Goal: Transaction & Acquisition: Obtain resource

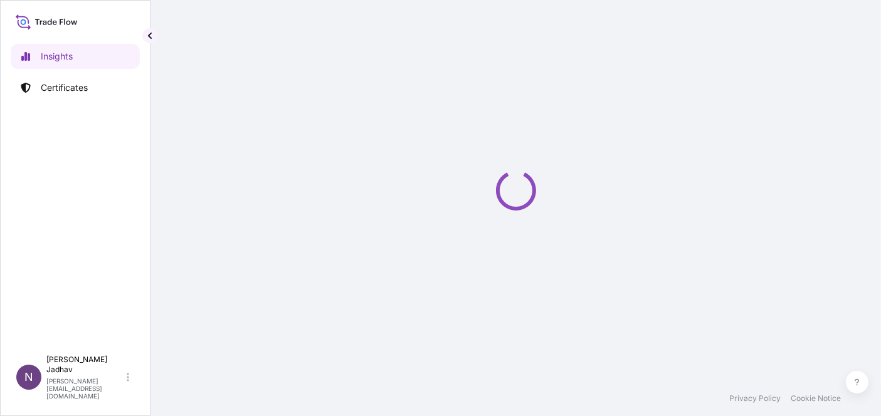
select select "2025"
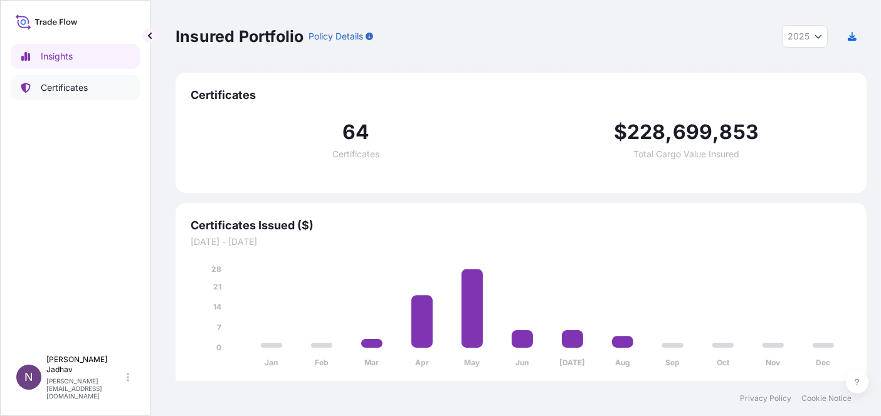
click at [77, 85] on p "Certificates" at bounding box center [64, 88] width 47 height 13
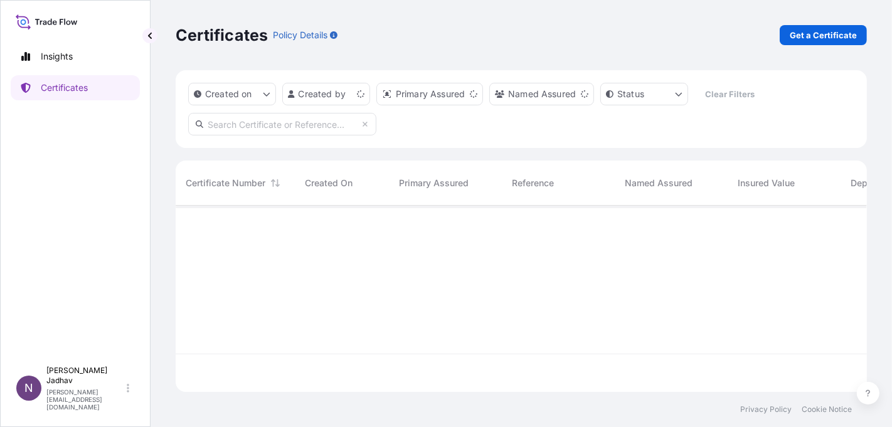
scroll to position [182, 680]
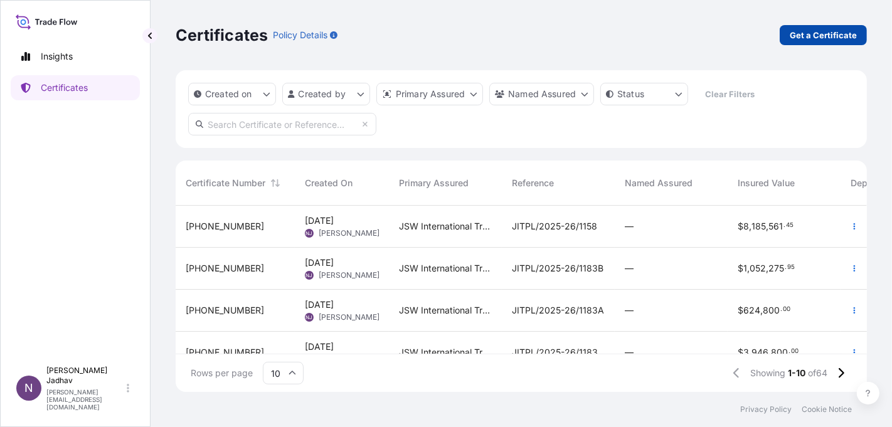
click at [815, 36] on p "Get a Certificate" at bounding box center [822, 35] width 67 height 13
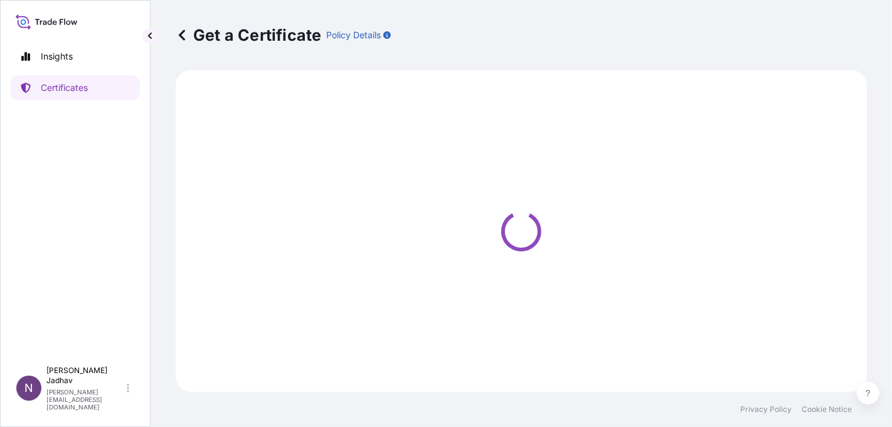
select select "Sea"
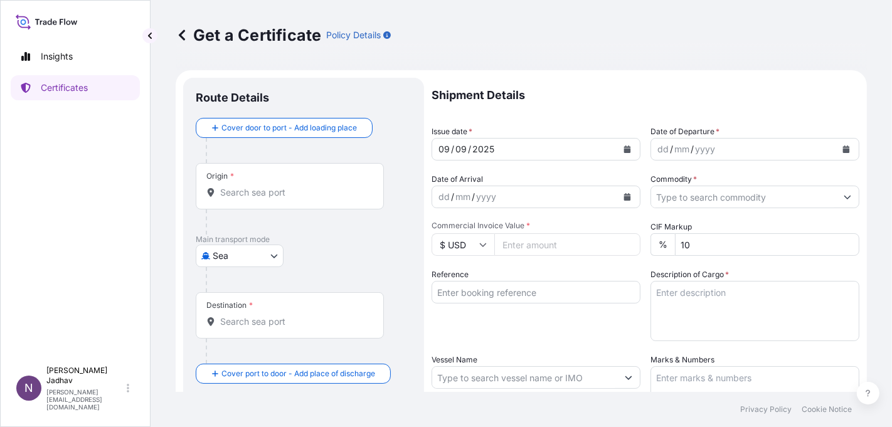
click at [265, 186] on input "Origin *" at bounding box center [294, 192] width 148 height 13
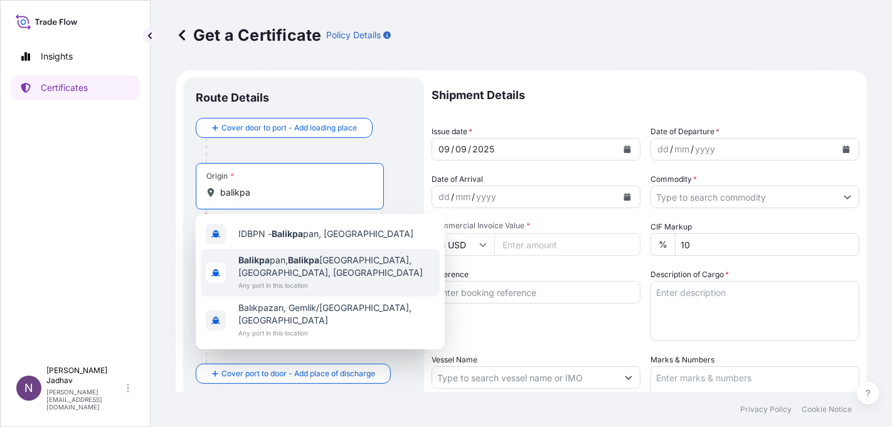
click at [281, 264] on span "[GEOGRAPHIC_DATA] pan, [GEOGRAPHIC_DATA], [GEOGRAPHIC_DATA], [GEOGRAPHIC_DATA]" at bounding box center [336, 266] width 196 height 25
type input "[GEOGRAPHIC_DATA], [GEOGRAPHIC_DATA], [GEOGRAPHIC_DATA], [GEOGRAPHIC_DATA]"
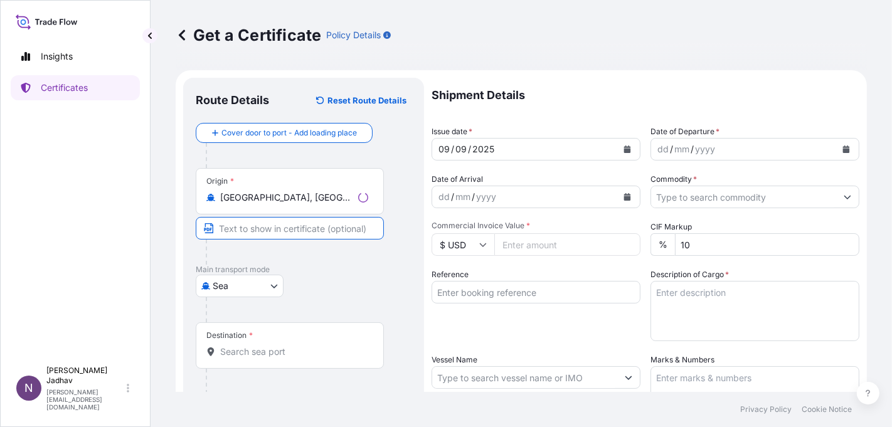
click at [272, 228] on input "Text to appear on certificate" at bounding box center [290, 228] width 188 height 23
paste input "[GEOGRAPHIC_DATA] (BCT), [GEOGRAPHIC_DATA], [GEOGRAPHIC_DATA]"
type input "[GEOGRAPHIC_DATA] (BCT), [GEOGRAPHIC_DATA], [GEOGRAPHIC_DATA]"
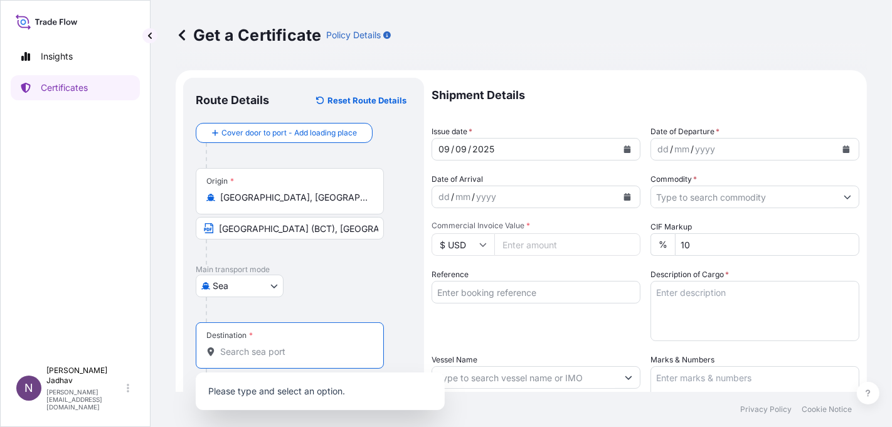
click at [275, 356] on input "Destination *" at bounding box center [294, 351] width 148 height 13
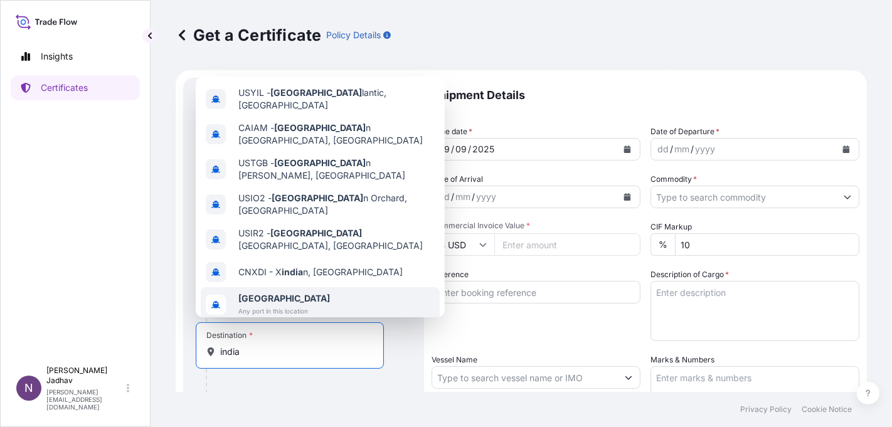
click at [285, 305] on span "Any port in this location" at bounding box center [284, 311] width 92 height 13
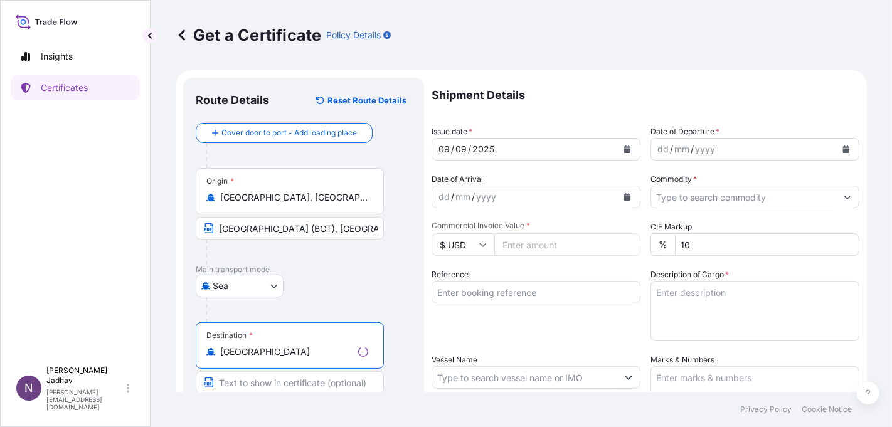
type input "[GEOGRAPHIC_DATA]"
click at [270, 383] on input "Text to appear on certificate" at bounding box center [290, 382] width 188 height 23
type input "ANY PORT(S) IN [GEOGRAPHIC_DATA]"
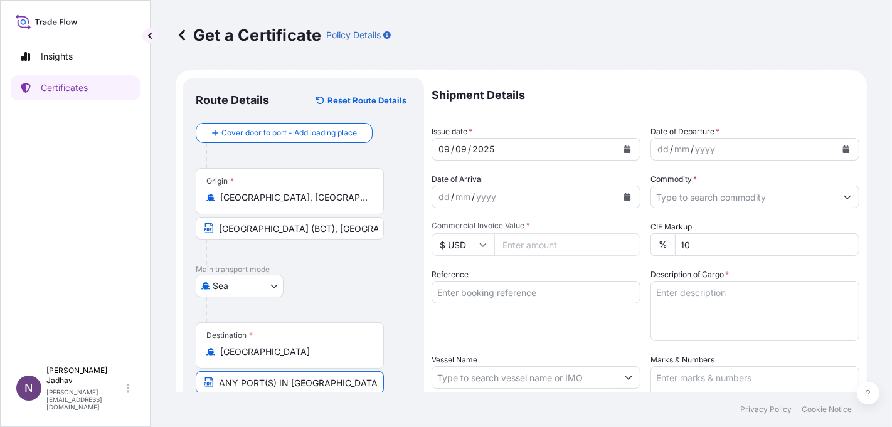
click at [624, 148] on icon "Calendar" at bounding box center [627, 149] width 7 height 8
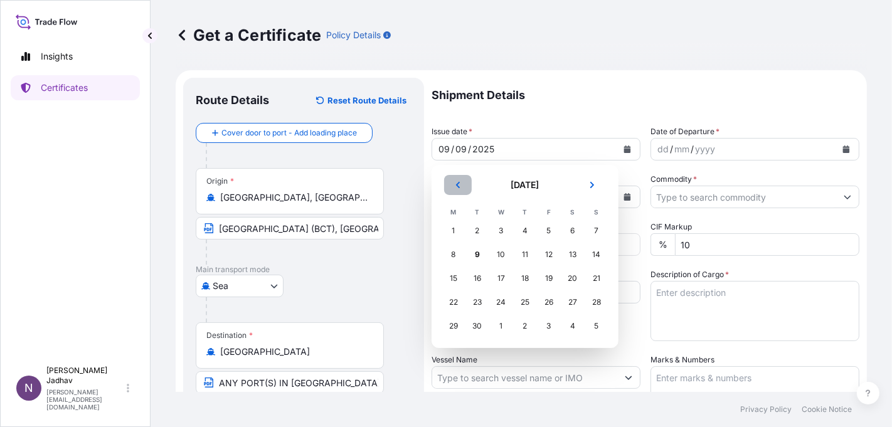
click at [456, 185] on icon "Previous" at bounding box center [458, 185] width 4 height 6
click at [530, 329] on div "28" at bounding box center [524, 326] width 23 height 23
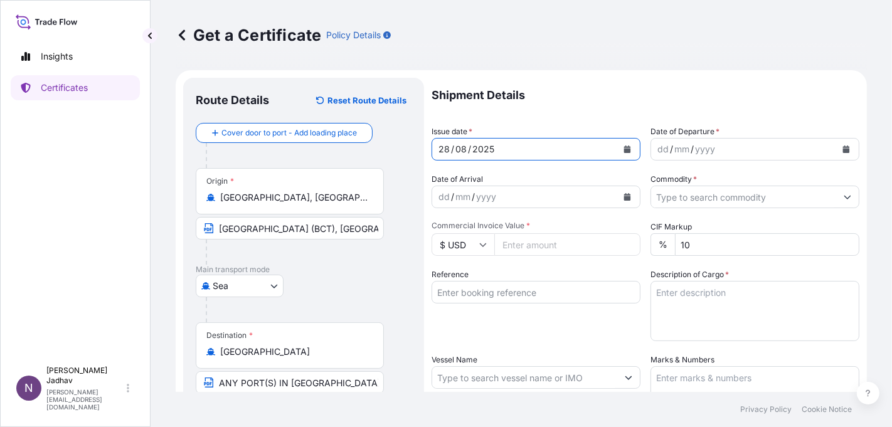
click at [843, 149] on icon "Calendar" at bounding box center [846, 149] width 7 height 8
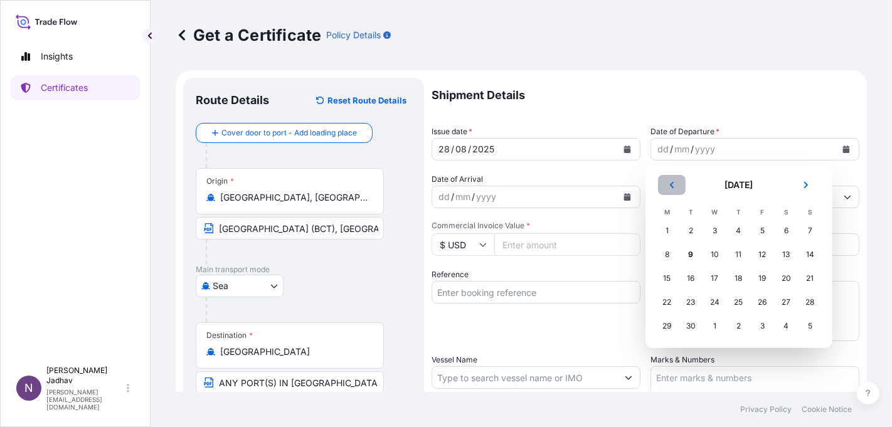
click at [670, 184] on icon "Previous" at bounding box center [671, 185] width 4 height 6
click at [734, 325] on div "28" at bounding box center [738, 326] width 23 height 23
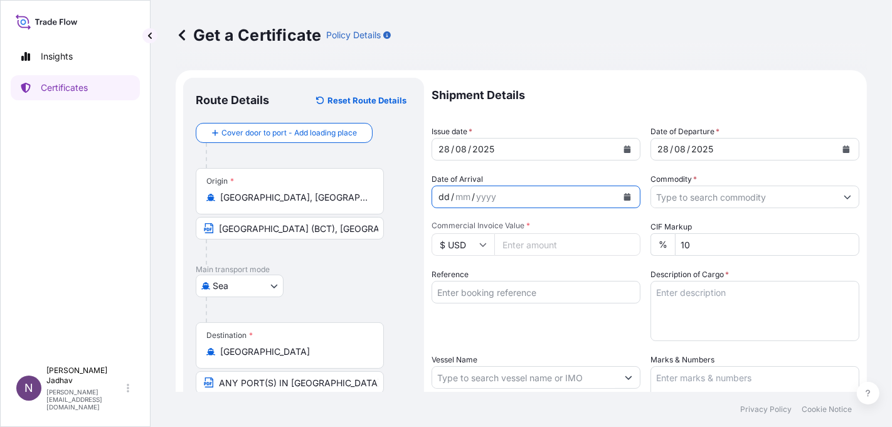
click at [521, 197] on div "dd / mm / yyyy" at bounding box center [524, 197] width 185 height 23
click at [625, 197] on icon "Calendar" at bounding box center [627, 197] width 7 height 8
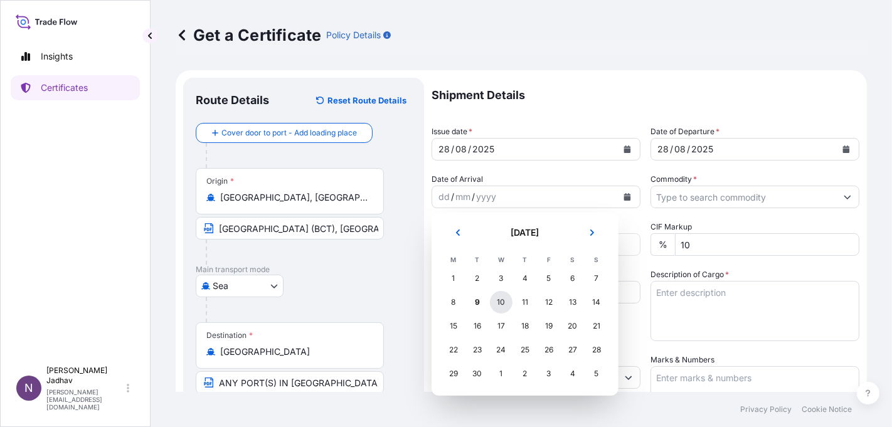
click at [499, 305] on div "10" at bounding box center [501, 302] width 23 height 23
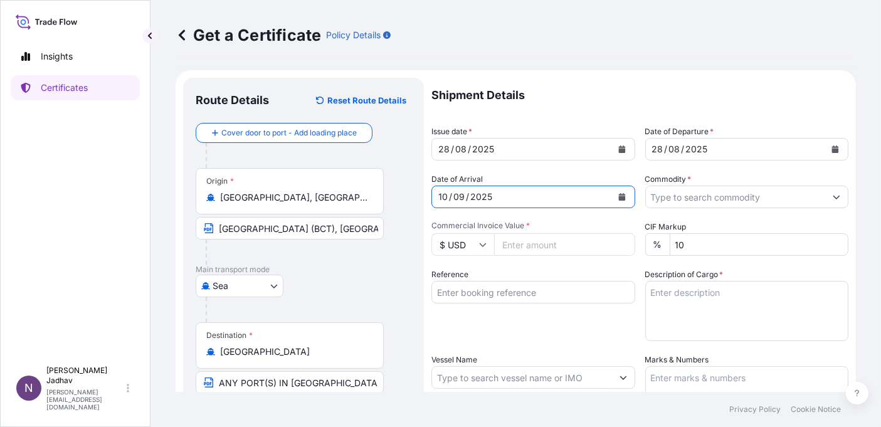
click at [772, 195] on input "Commodity *" at bounding box center [736, 197] width 180 height 23
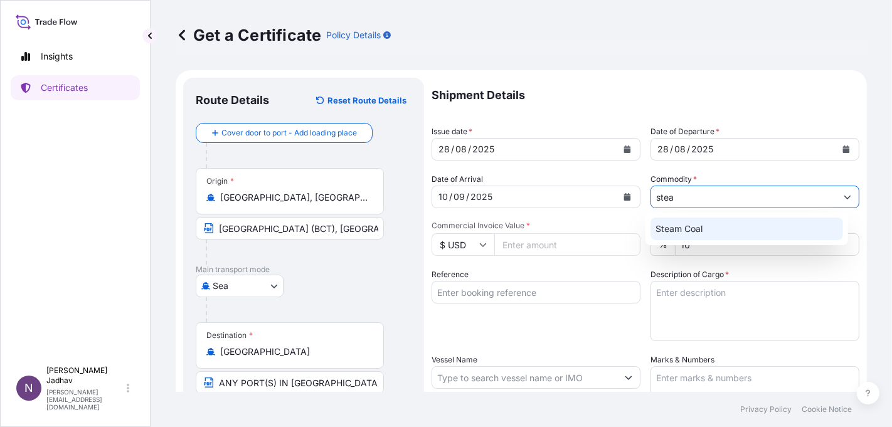
click at [742, 228] on div "Steam Coal" at bounding box center [746, 229] width 192 height 23
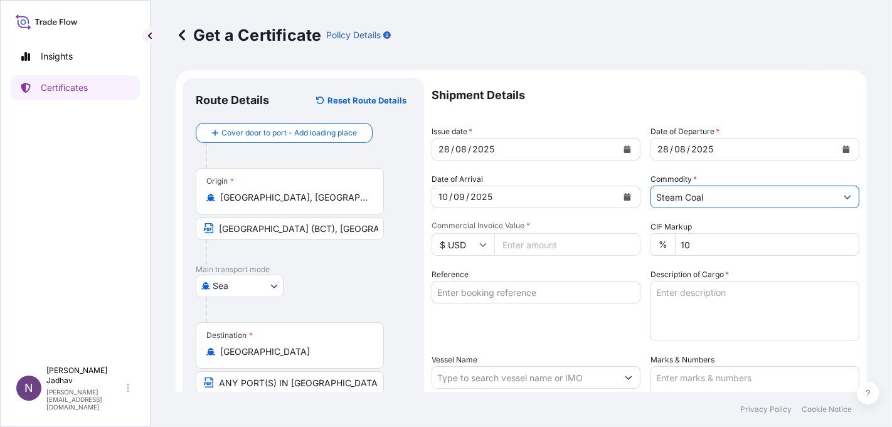
type input "Steam Coal"
click at [515, 248] on input "Commercial Invoice Value *" at bounding box center [567, 244] width 146 height 23
type input "2154801"
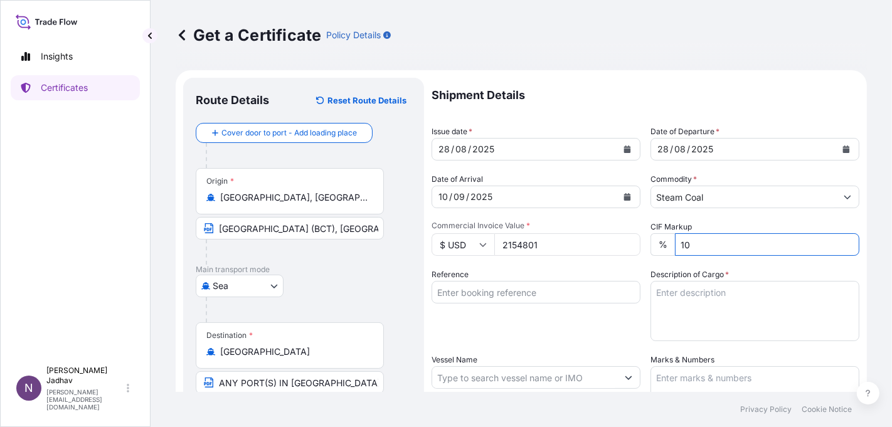
click at [481, 296] on input "Reference" at bounding box center [535, 292] width 209 height 23
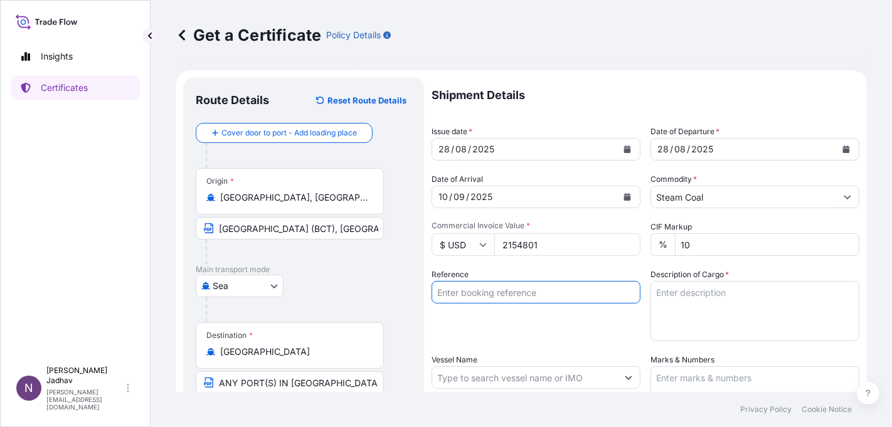
paste input "JITPL/2025-26/1162"
type input "JITPL/2025-26/1162"
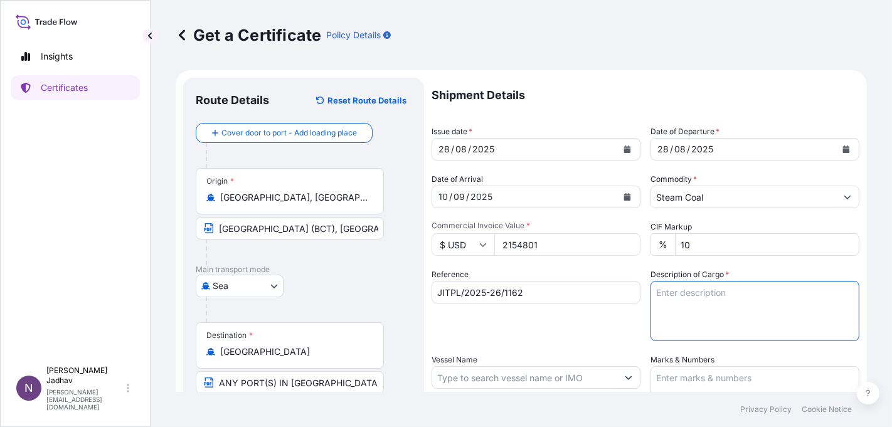
paste textarea "42,585 METRIC TONS OF INDONESIAN STEAM COAL IN [GEOGRAPHIC_DATA]"
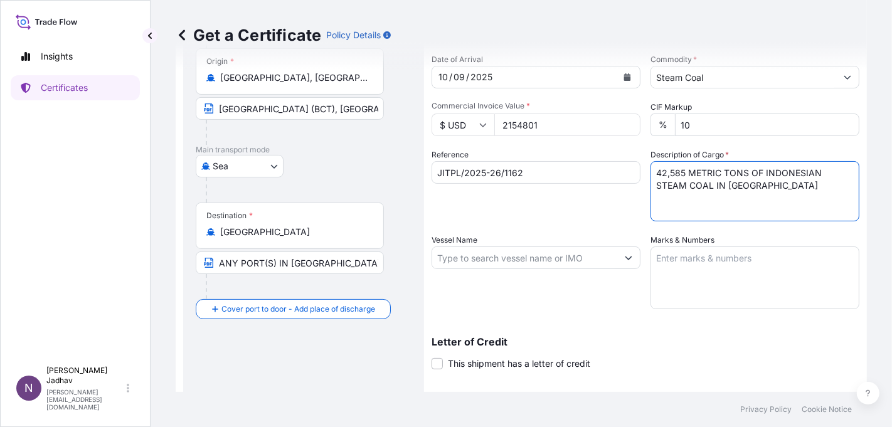
scroll to position [139, 0]
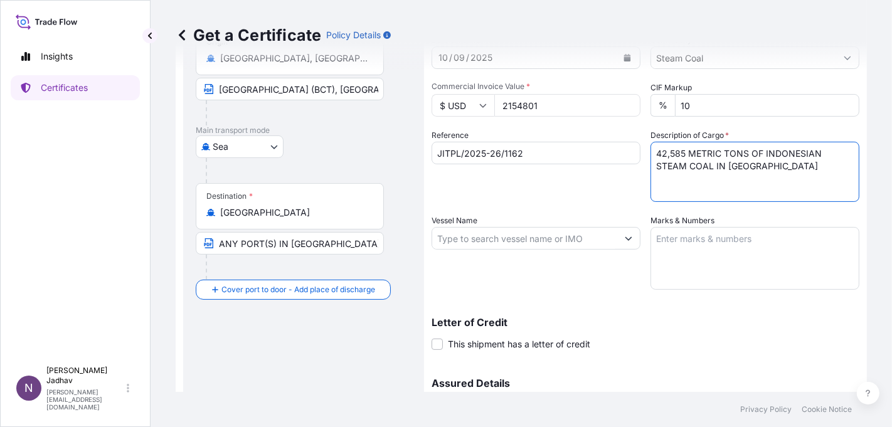
type textarea "42,585 METRIC TONS OF INDONESIAN STEAM COAL IN [GEOGRAPHIC_DATA]"
click at [508, 235] on input "Vessel Name" at bounding box center [524, 238] width 185 height 23
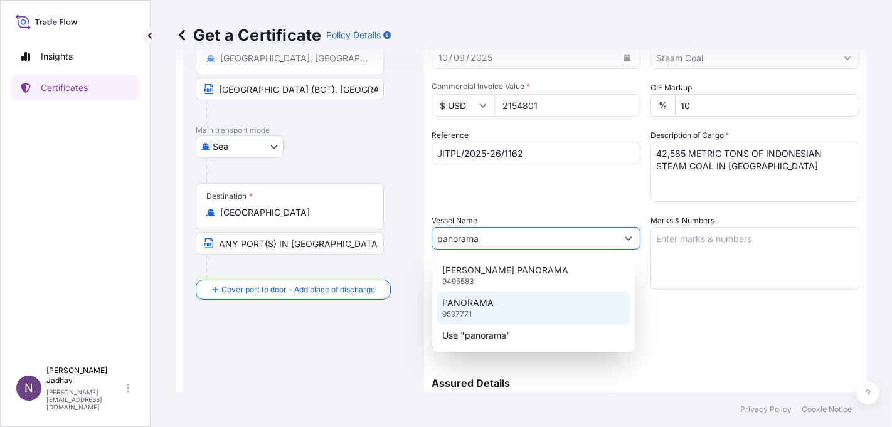
click at [502, 300] on div "PANORAMA 9597771" at bounding box center [533, 308] width 192 height 33
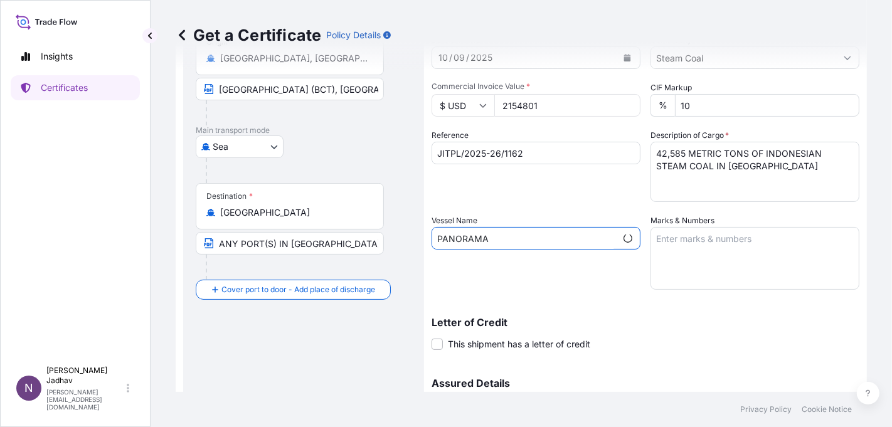
type input "PANORAMA"
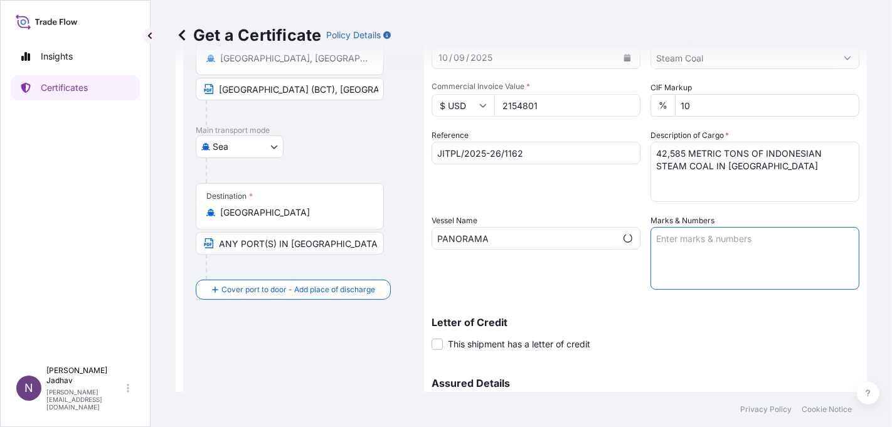
click at [695, 246] on textarea "Marks & Numbers" at bounding box center [754, 258] width 209 height 63
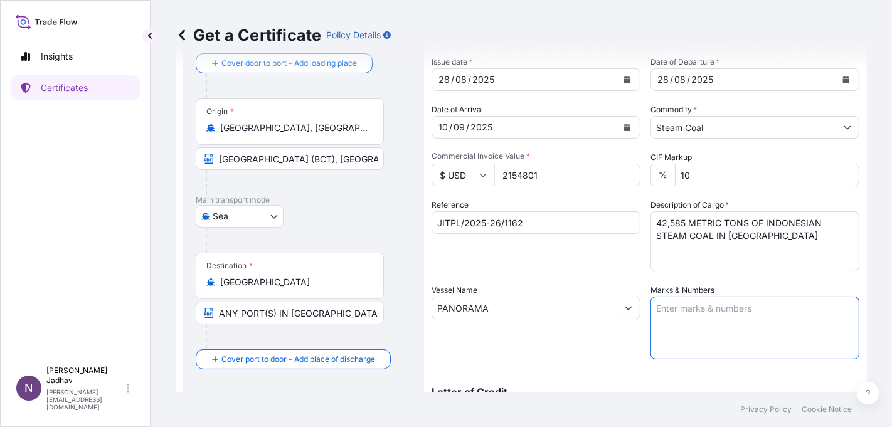
scroll to position [278, 0]
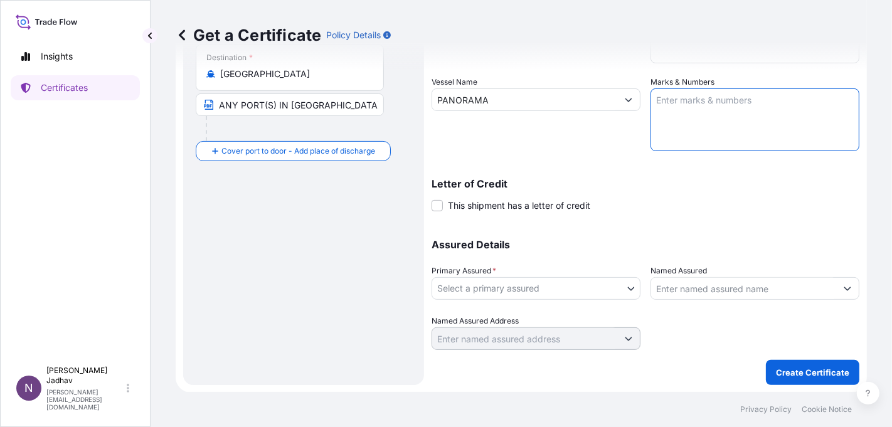
click at [626, 289] on body "Insights Certificates N [PERSON_NAME] [PERSON_NAME][EMAIL_ADDRESS][DOMAIN_NAME]…" at bounding box center [446, 213] width 892 height 427
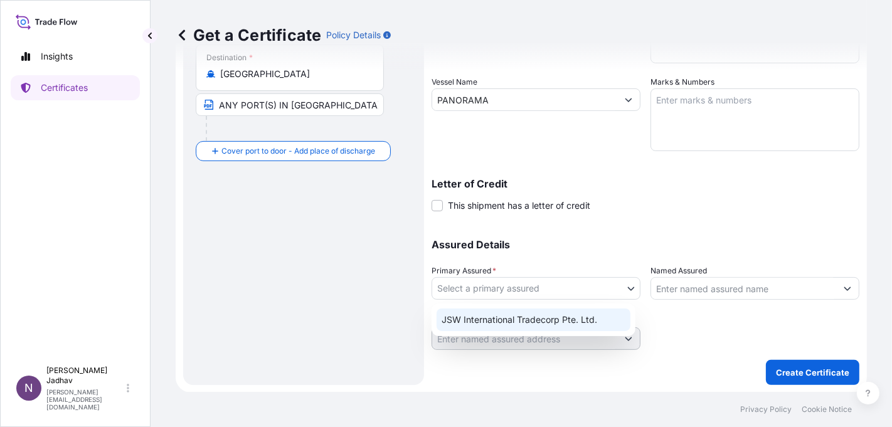
click at [588, 330] on div "JSW International Tradecorp Pte. Ltd." at bounding box center [533, 319] width 194 height 23
select select "32012"
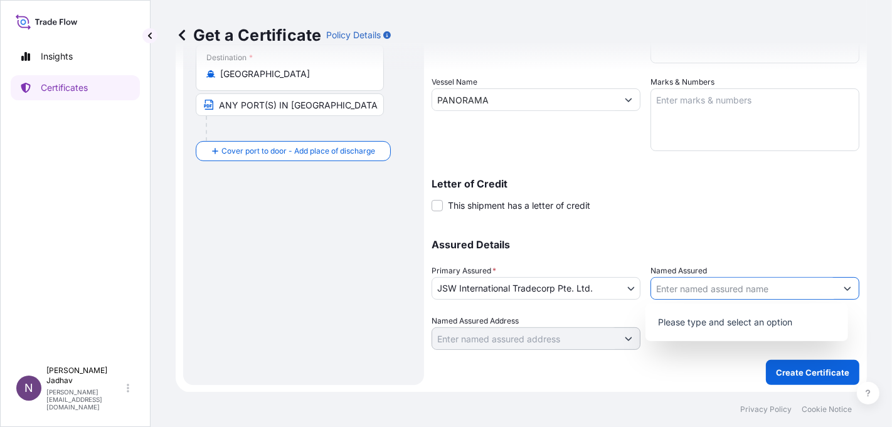
click at [678, 289] on input "Named Assured" at bounding box center [743, 288] width 185 height 23
click at [697, 235] on div "Assured Details Primary Assured * JSW International Tradecorp Pte. Ltd. JSW Int…" at bounding box center [645, 286] width 428 height 125
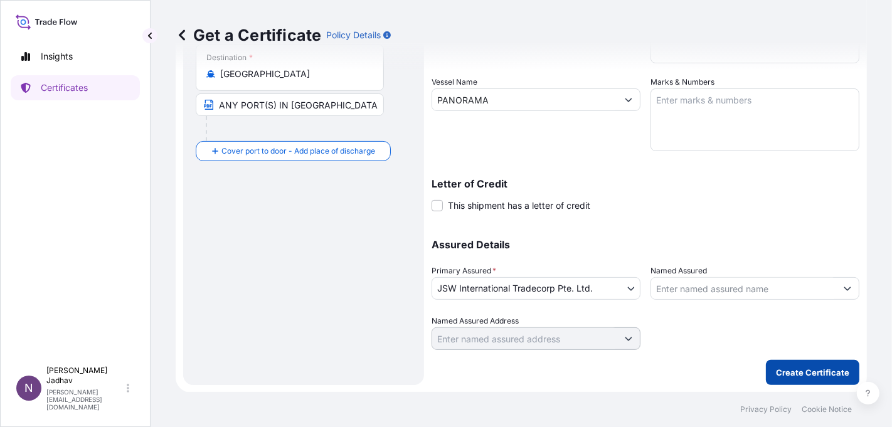
click at [801, 375] on p "Create Certificate" at bounding box center [812, 372] width 73 height 13
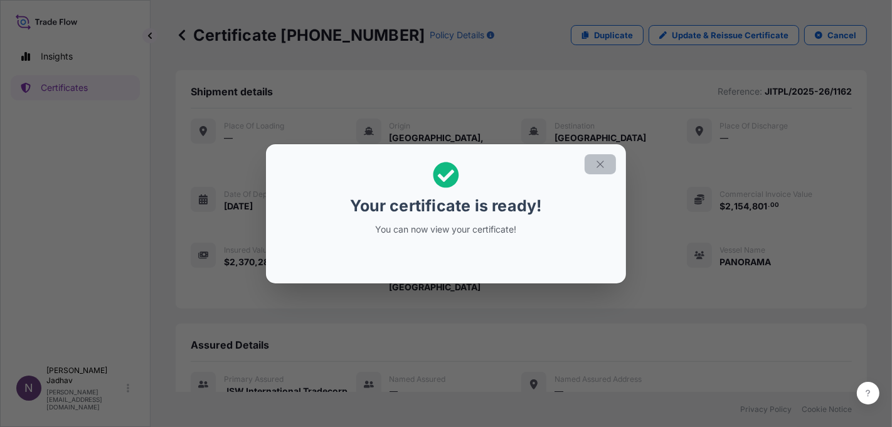
click at [591, 166] on button "button" at bounding box center [599, 164] width 31 height 20
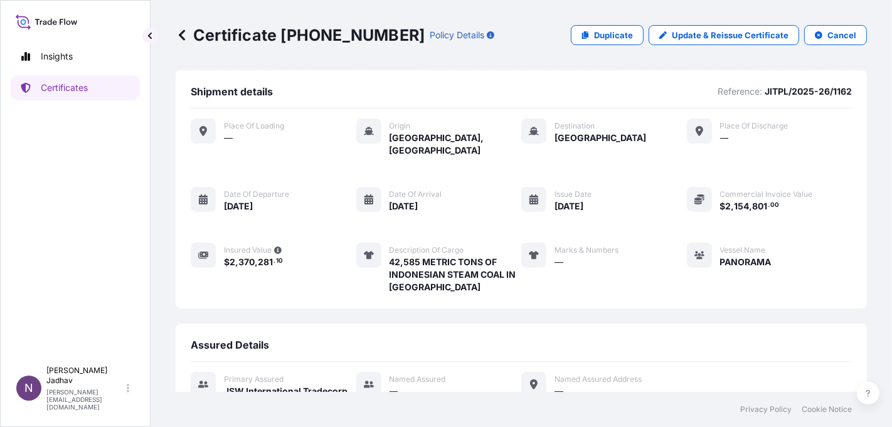
click at [186, 32] on icon at bounding box center [182, 35] width 13 height 13
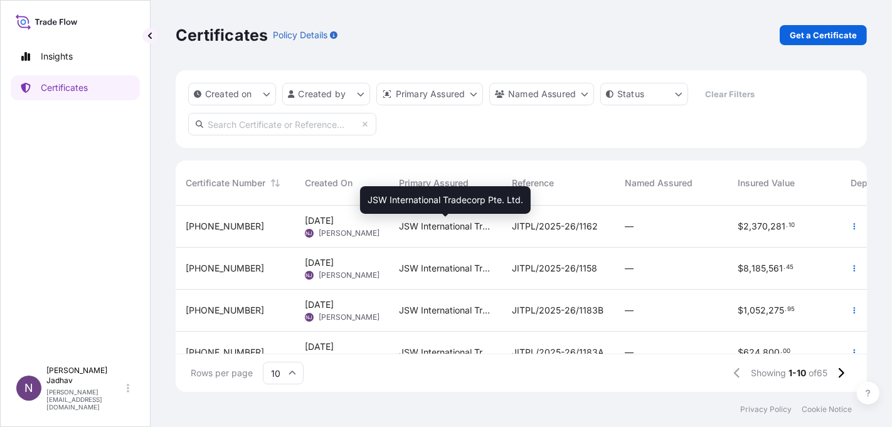
click at [400, 226] on span "JSW International Tradecorp Pte. Ltd." at bounding box center [445, 226] width 93 height 13
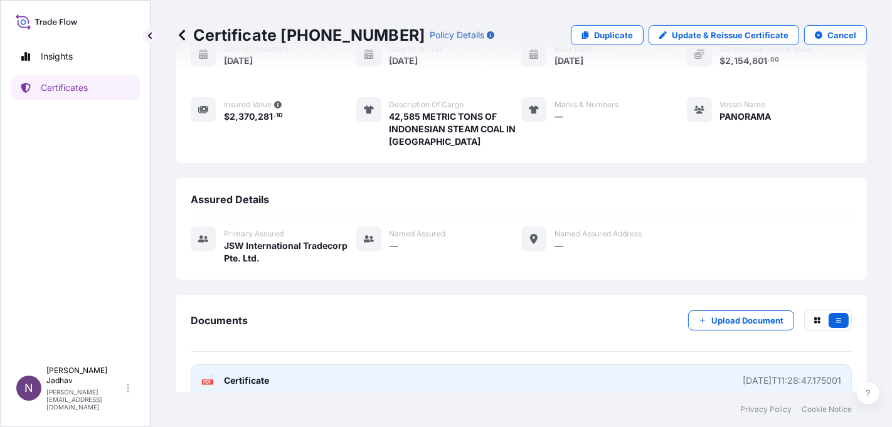
scroll to position [151, 0]
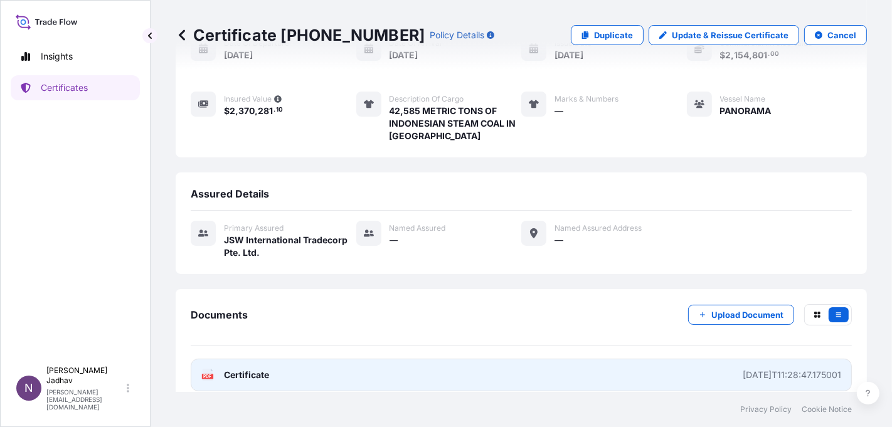
click at [253, 369] on span "Certificate" at bounding box center [246, 375] width 45 height 13
